Goal: Contribute content: Add original content to the website for others to see

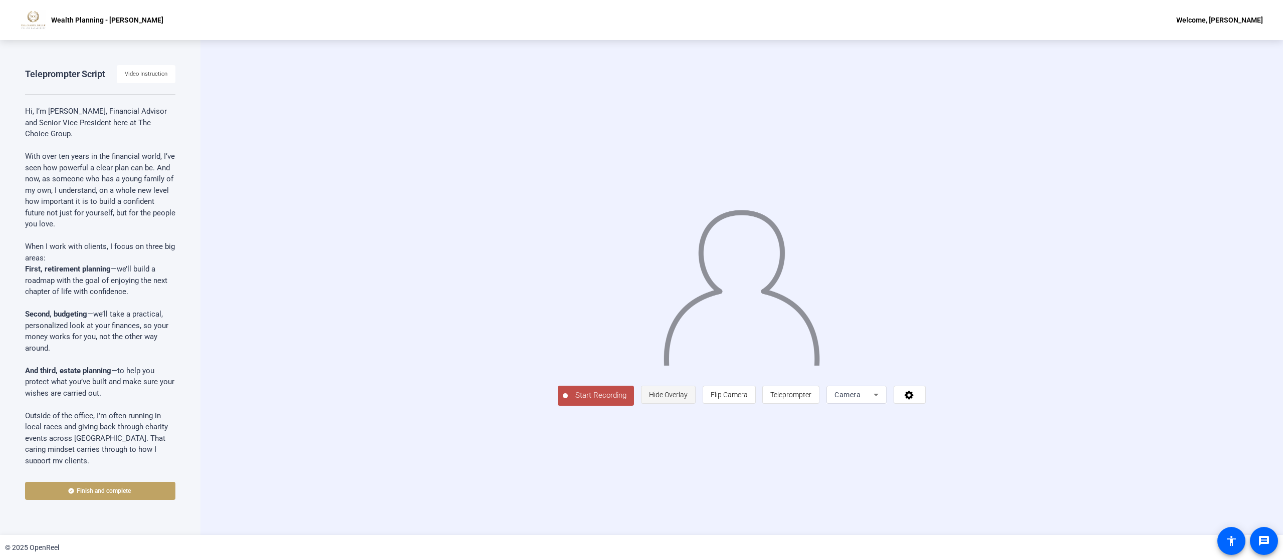
click at [687, 399] on span "Hide Overlay" at bounding box center [668, 395] width 39 height 8
click at [566, 402] on span "Start Recording" at bounding box center [599, 397] width 66 height 12
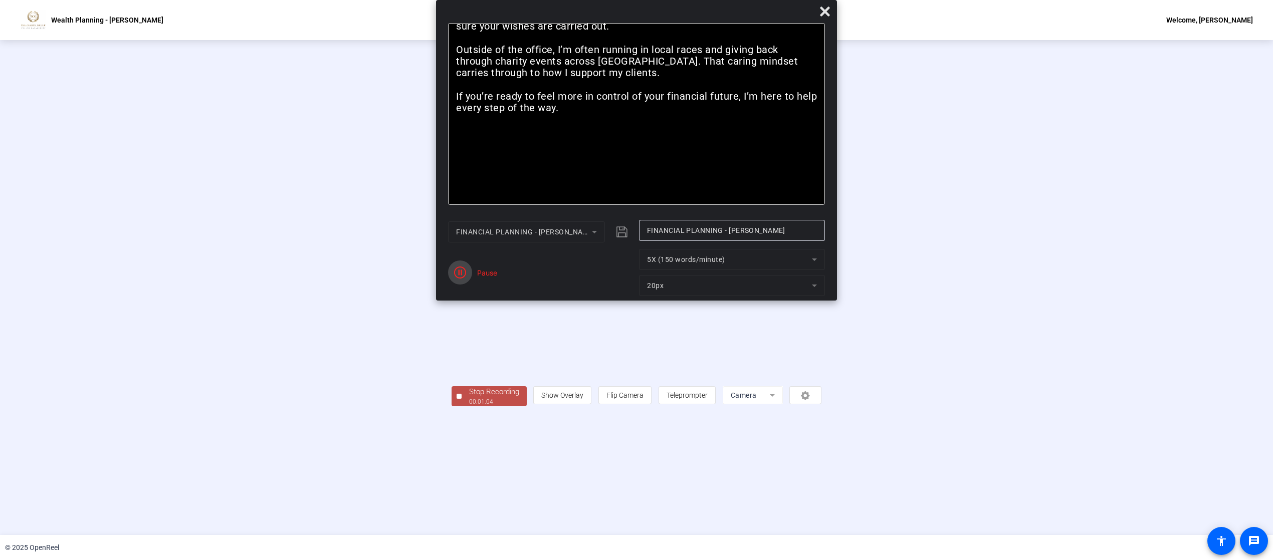
click at [463, 267] on icon "button" at bounding box center [460, 273] width 12 height 12
click at [461, 407] on span "Stop Recording 00:01:04" at bounding box center [493, 396] width 65 height 21
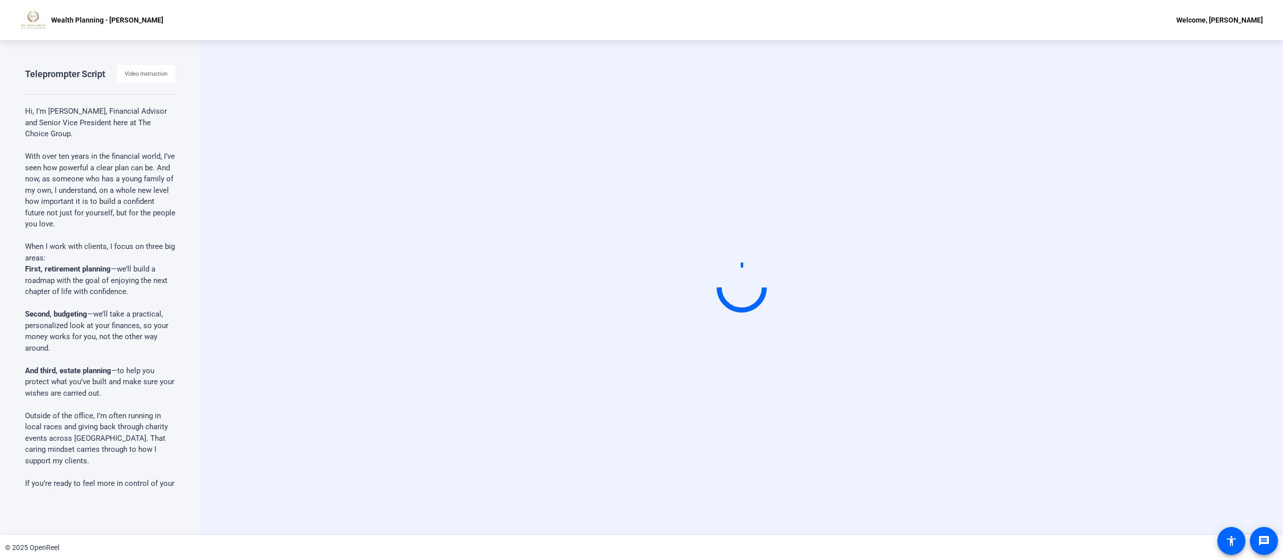
click at [1111, 278] on div "Start Recording" at bounding box center [742, 287] width 920 height 85
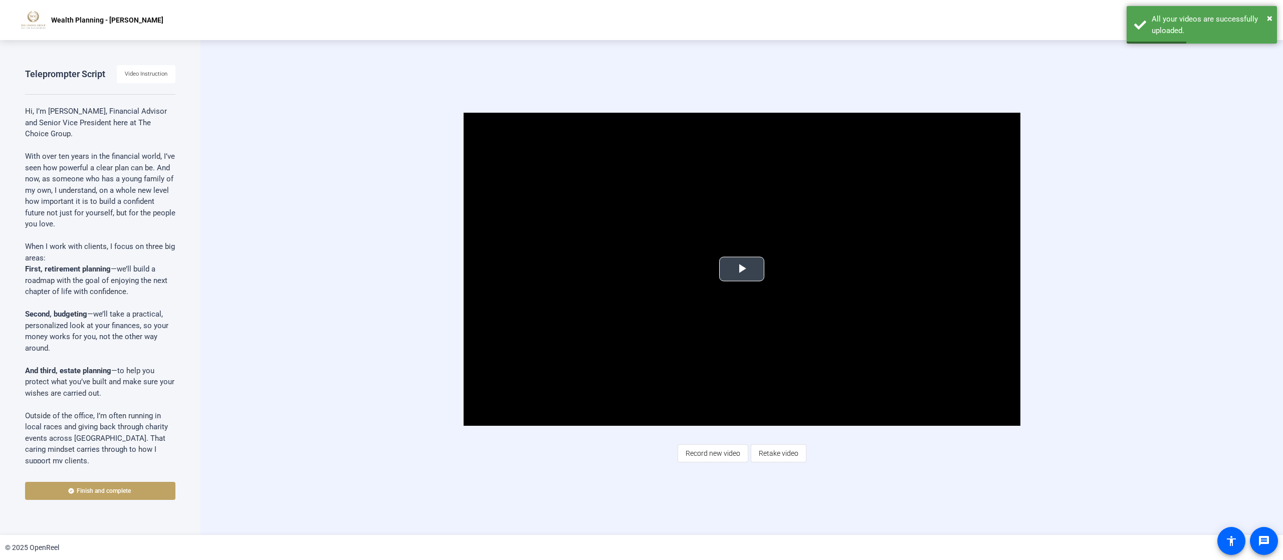
click at [742, 269] on span "Video Player" at bounding box center [742, 269] width 0 height 0
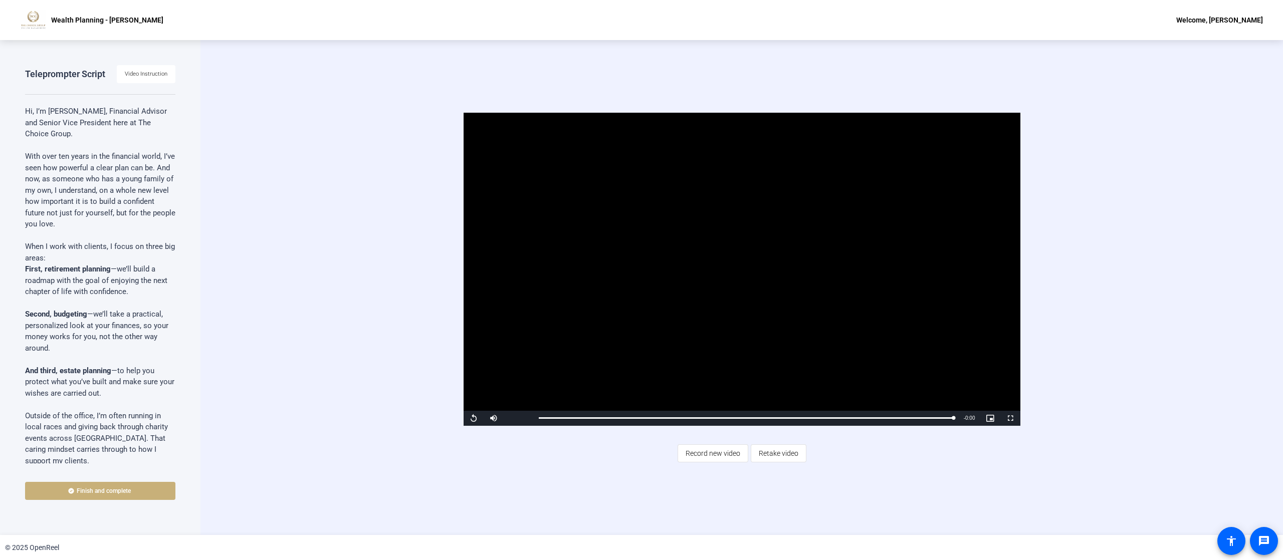
click at [134, 486] on span at bounding box center [100, 491] width 150 height 24
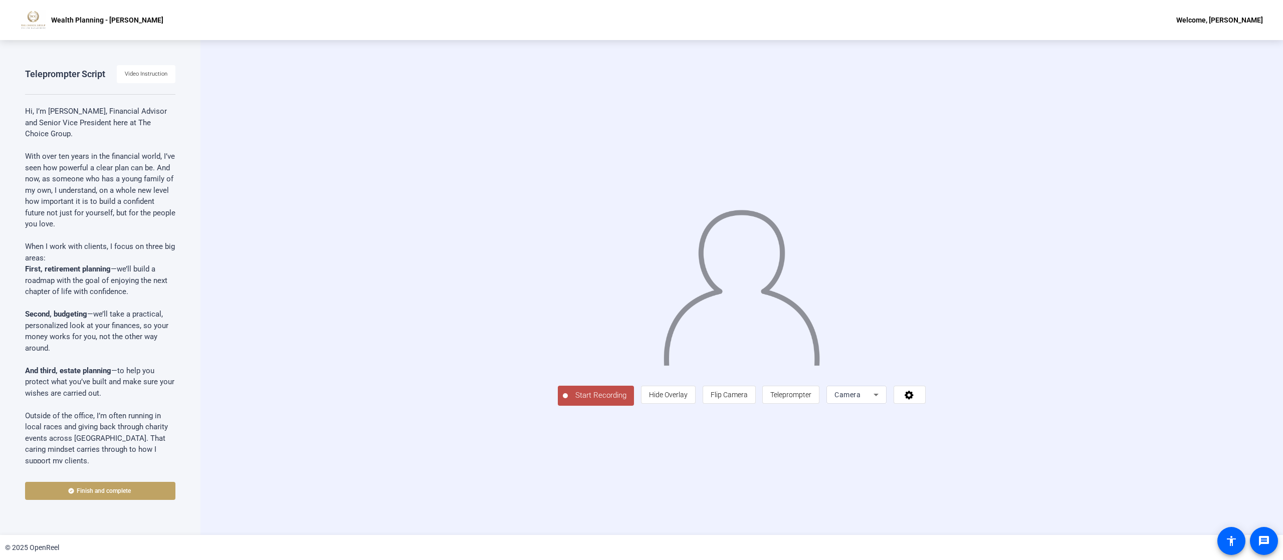
click at [568, 401] on span "Start Recording" at bounding box center [601, 396] width 66 height 12
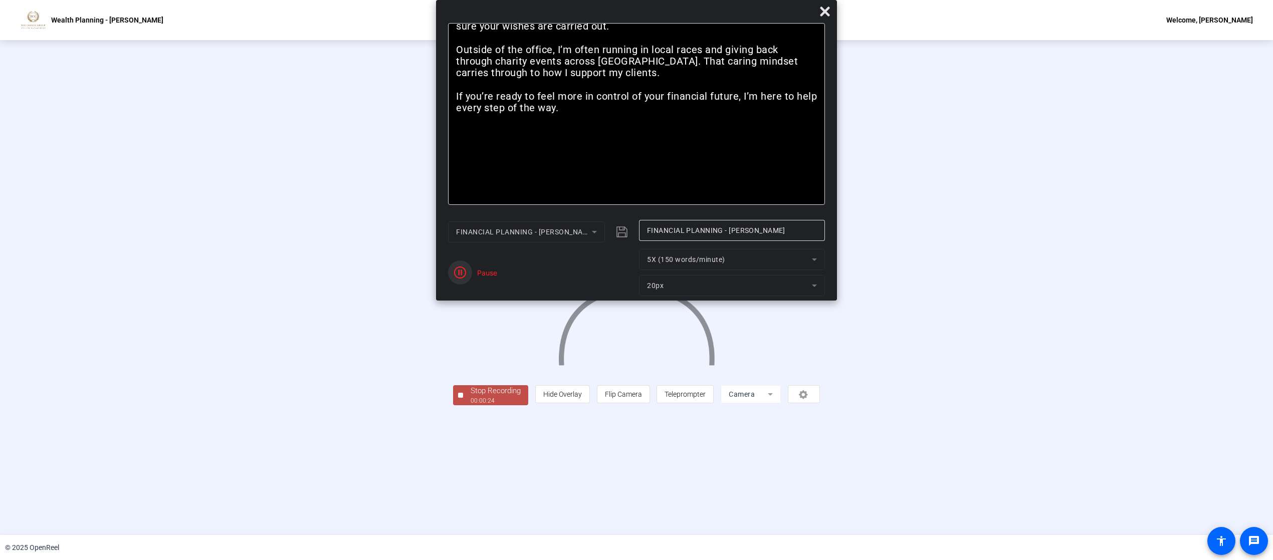
click at [468, 272] on span "button" at bounding box center [460, 273] width 24 height 24
click at [495, 277] on span "Reset" at bounding box center [496, 278] width 20 height 9
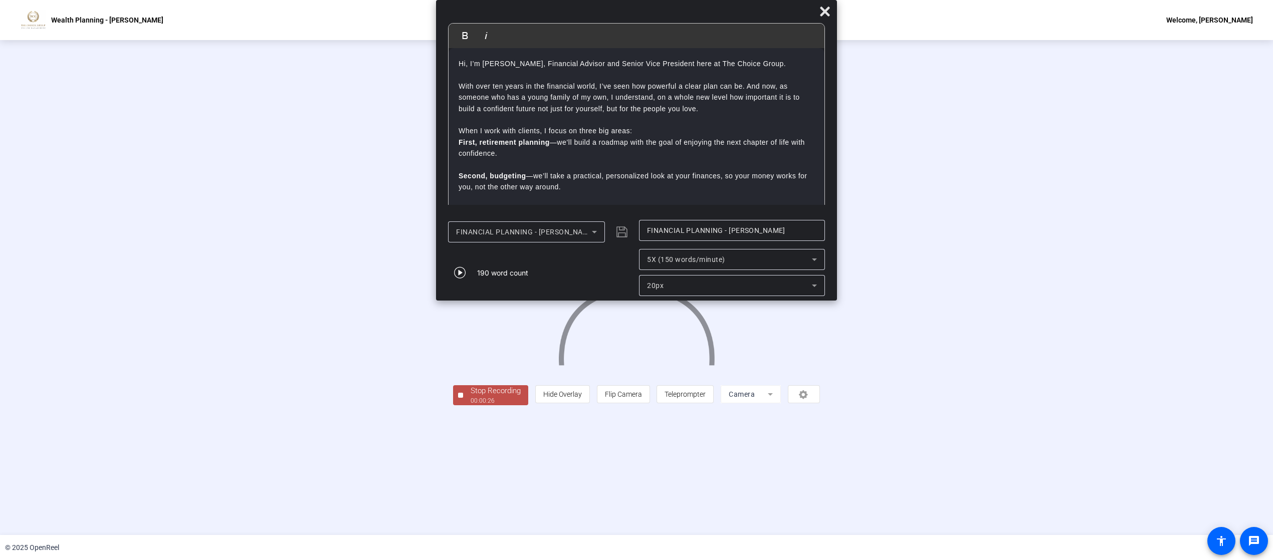
click at [470, 405] on div "00:00:26" at bounding box center [495, 400] width 50 height 9
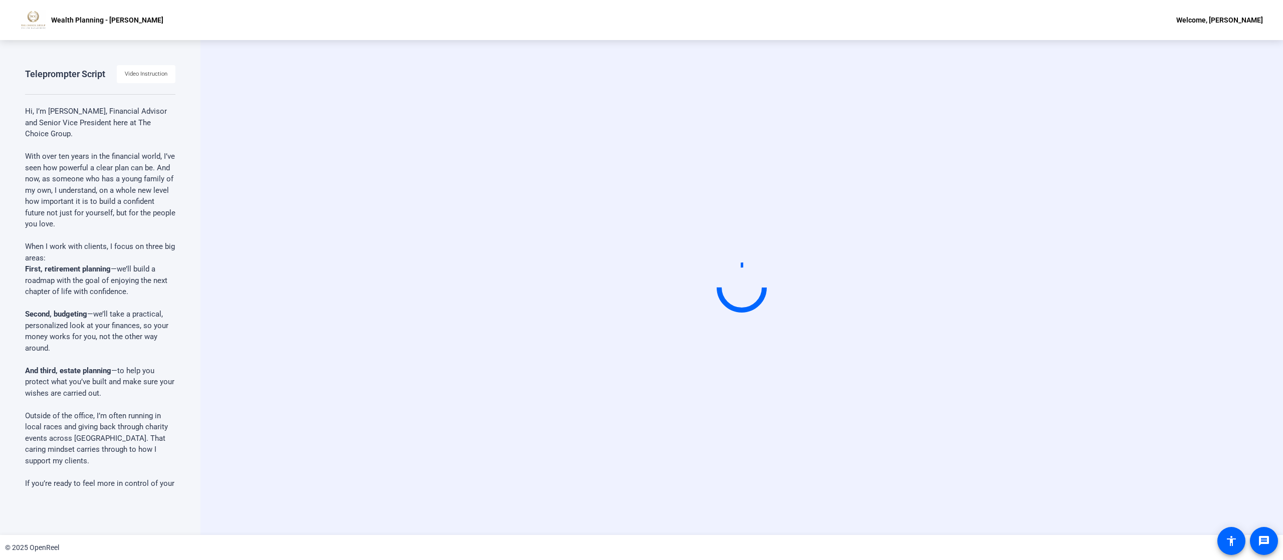
click at [1085, 316] on div "Start Recording" at bounding box center [742, 287] width 920 height 85
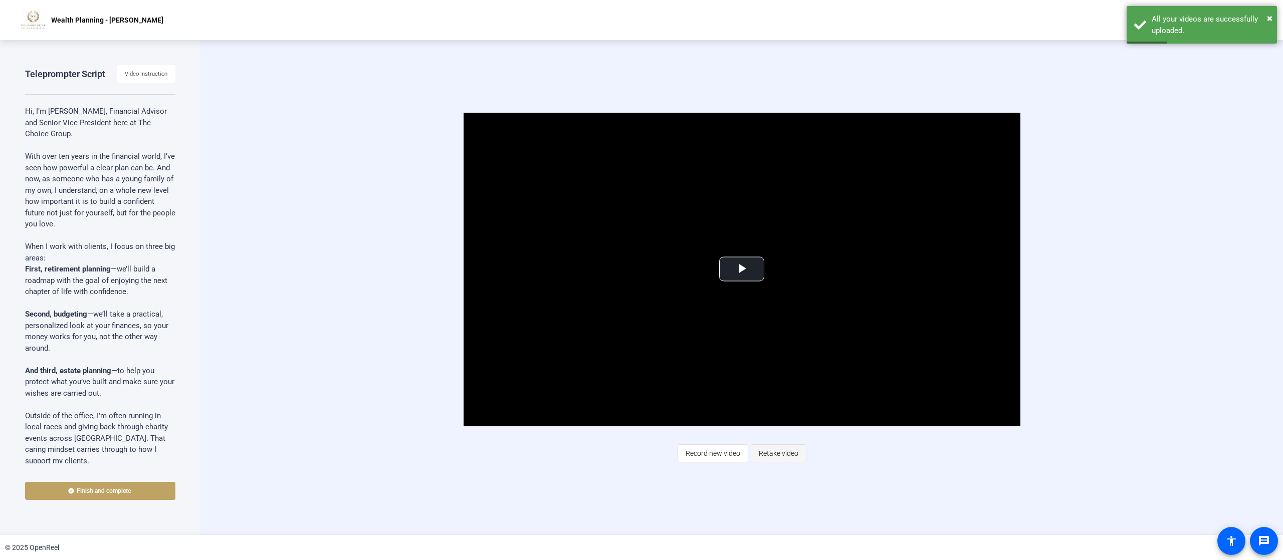
click at [784, 454] on span "Retake video" at bounding box center [779, 453] width 40 height 19
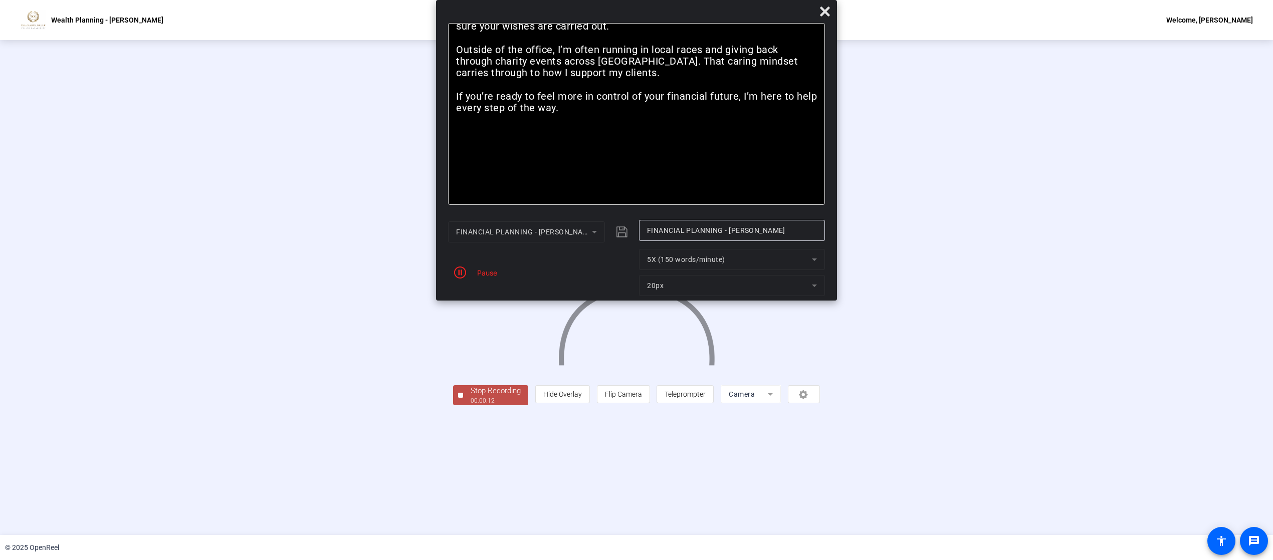
click at [492, 272] on div "Pause" at bounding box center [484, 273] width 25 height 11
click at [462, 272] on icon "button" at bounding box center [460, 273] width 12 height 12
click at [470, 405] on div "00:00:15" at bounding box center [495, 400] width 50 height 9
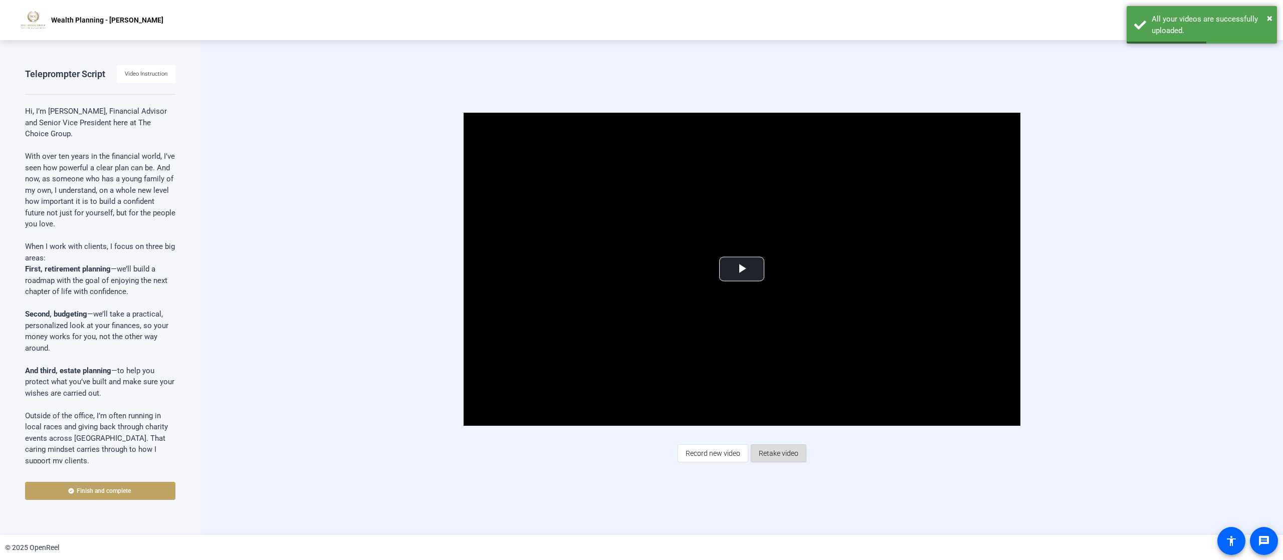
click at [782, 455] on span "Retake video" at bounding box center [779, 453] width 40 height 19
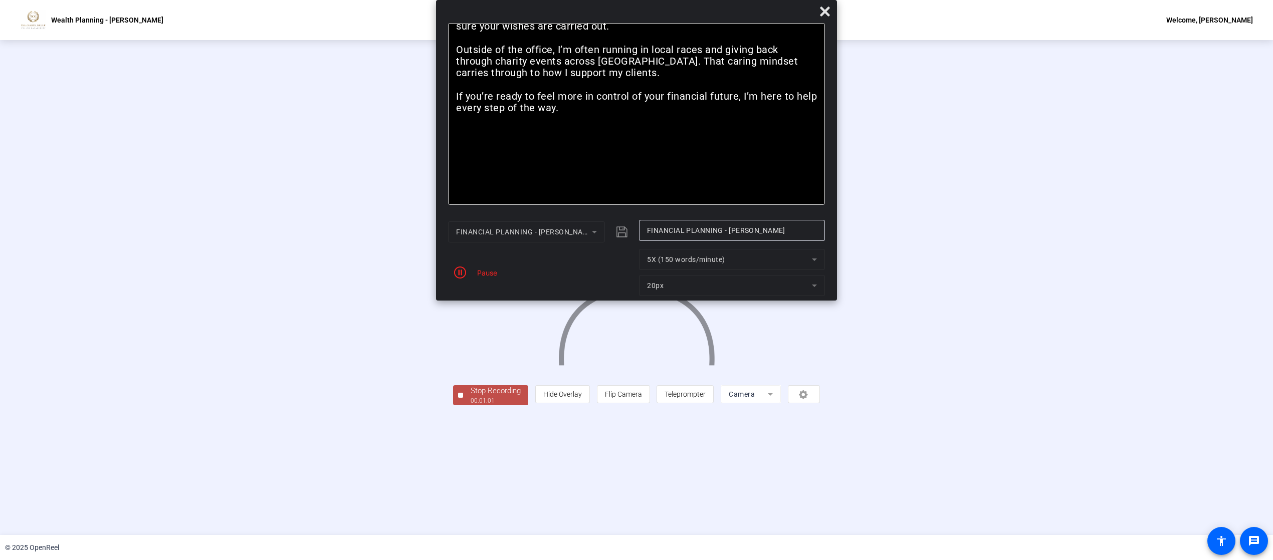
click at [482, 277] on div "Pause" at bounding box center [484, 273] width 25 height 11
click at [458, 270] on icon "button" at bounding box center [460, 273] width 12 height 12
click at [470, 405] on div "00:01:02" at bounding box center [495, 400] width 50 height 9
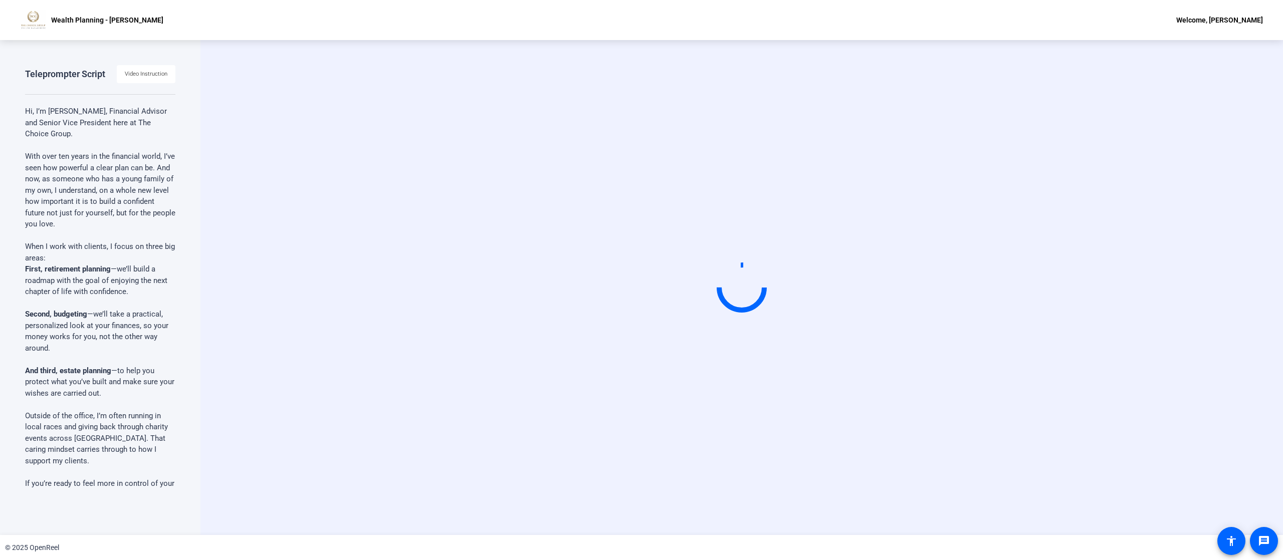
click at [343, 277] on div "Start Recording" at bounding box center [742, 287] width 920 height 85
click at [1123, 250] on div "Start Recording" at bounding box center [742, 287] width 920 height 85
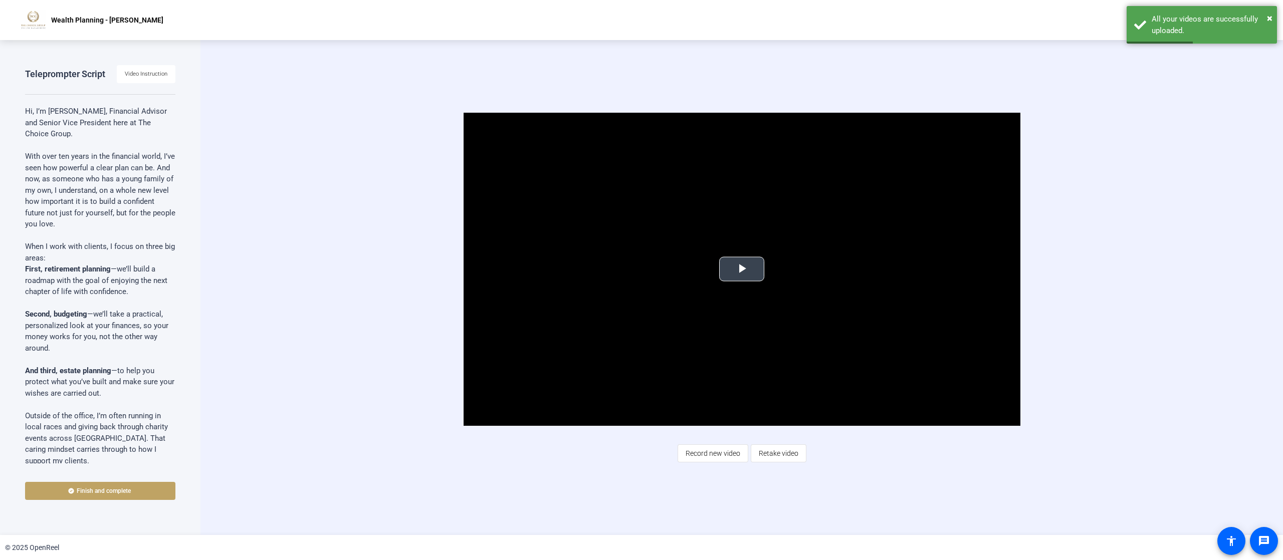
click at [742, 269] on span "Video Player" at bounding box center [742, 269] width 0 height 0
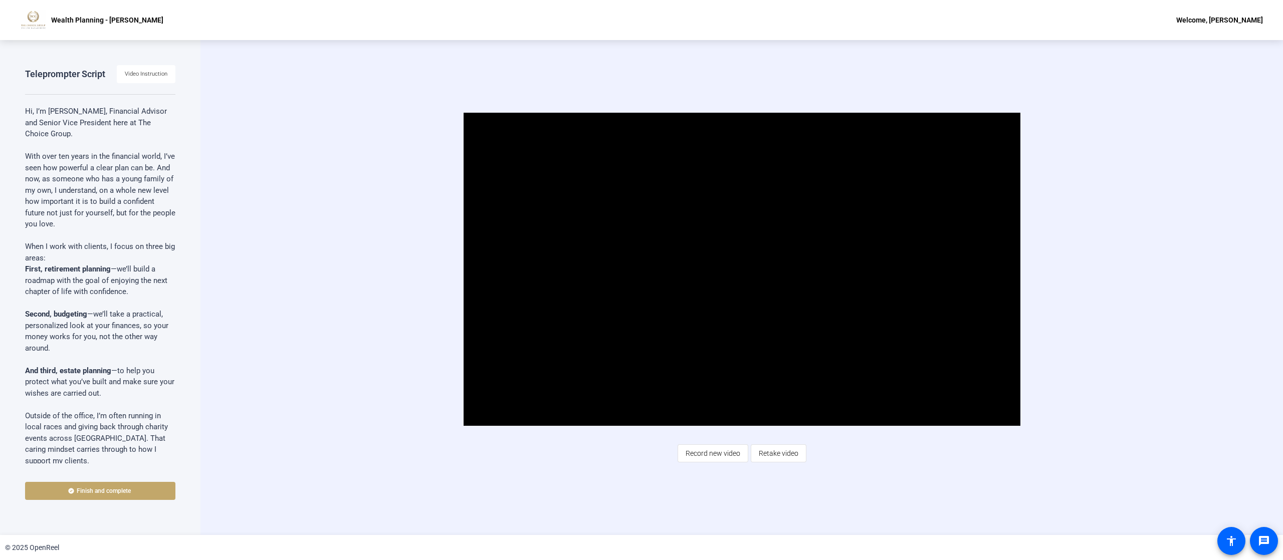
click at [142, 488] on span at bounding box center [100, 491] width 150 height 24
